Goal: Go to known website: Go to known website

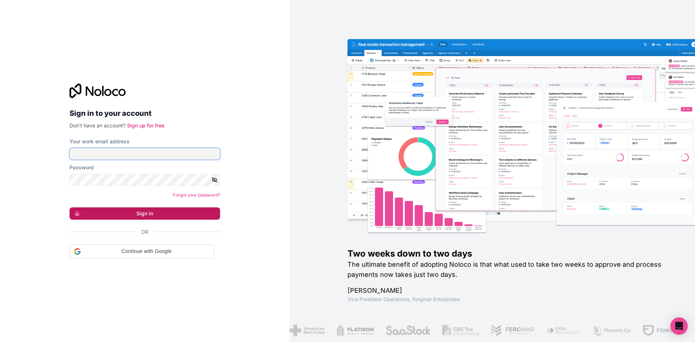
type input "[EMAIL_ADDRESS][DOMAIN_NAME]"
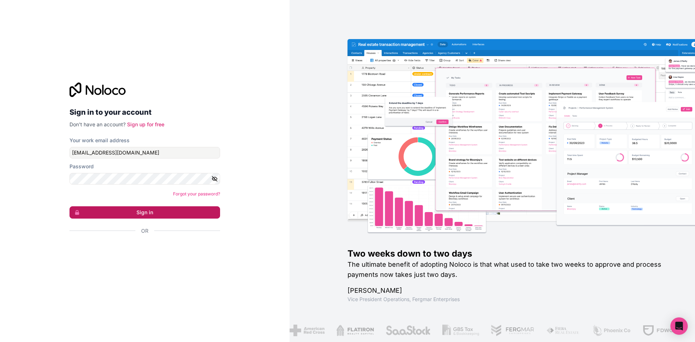
click at [159, 214] on button "Sign in" at bounding box center [145, 212] width 151 height 12
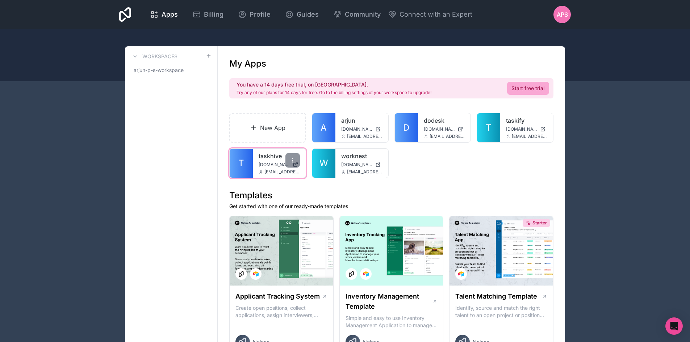
click at [235, 168] on link "T" at bounding box center [241, 163] width 23 height 29
